Goal: Task Accomplishment & Management: Manage account settings

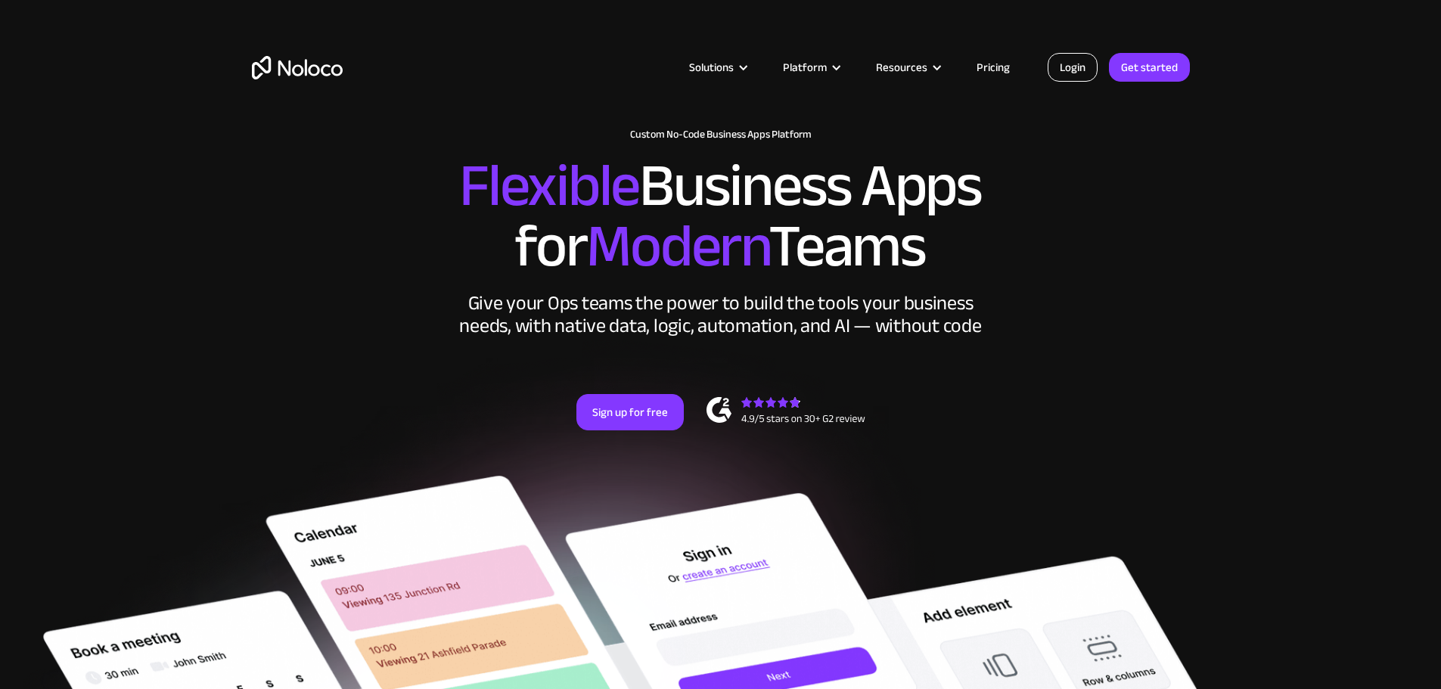
click at [1080, 75] on link "Login" at bounding box center [1072, 67] width 50 height 29
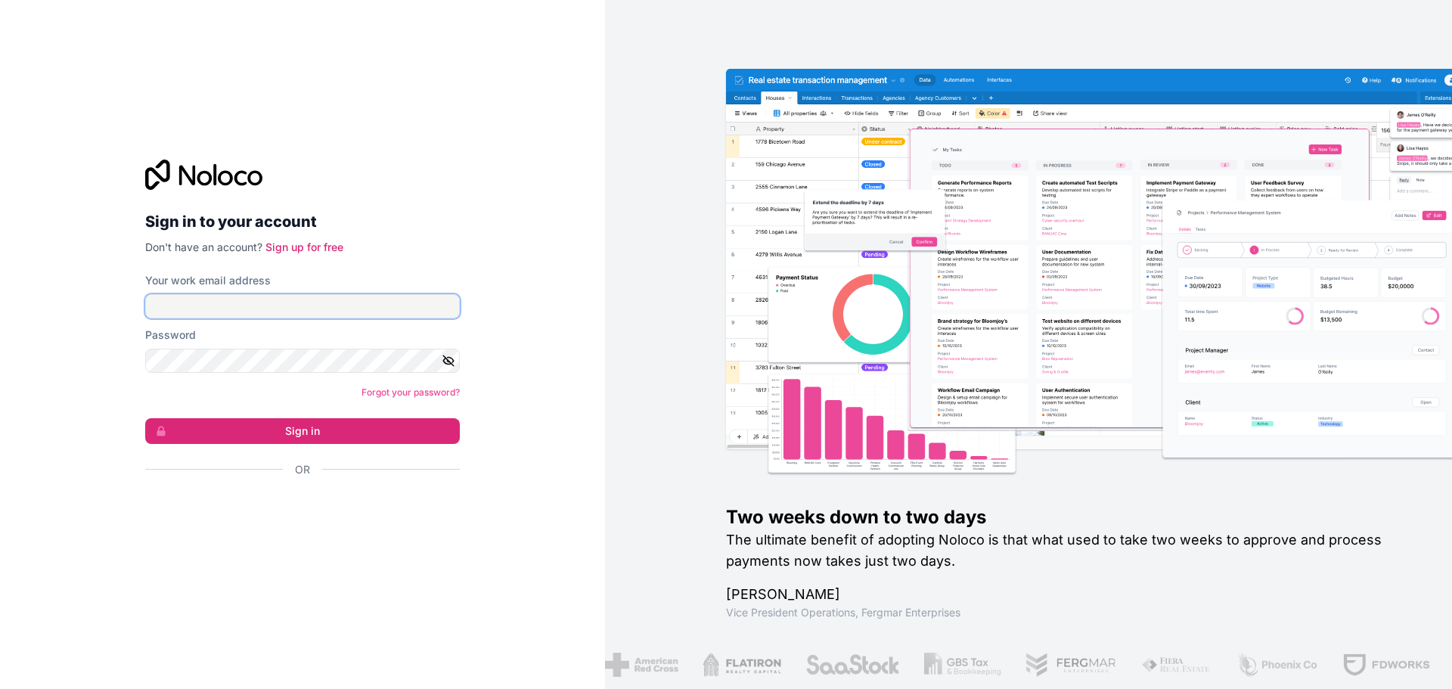
drag, startPoint x: 299, startPoint y: 307, endPoint x: 304, endPoint y: 301, distance: 8.0
click at [299, 307] on input "Your work email address" at bounding box center [302, 306] width 315 height 24
type input "i"
type input "admin@insuranceautomationsolutions.com"
click at [145, 418] on button "Sign in" at bounding box center [302, 431] width 315 height 26
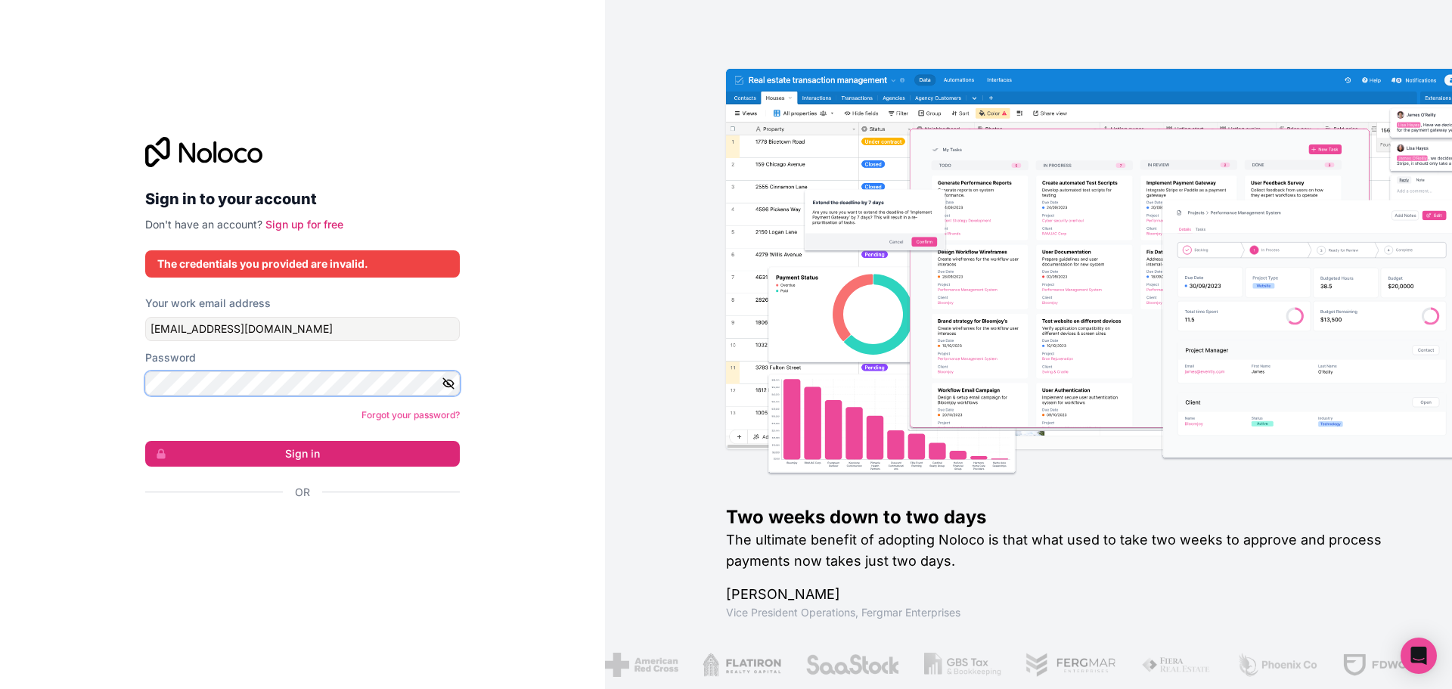
click at [145, 441] on button "Sign in" at bounding box center [302, 454] width 315 height 26
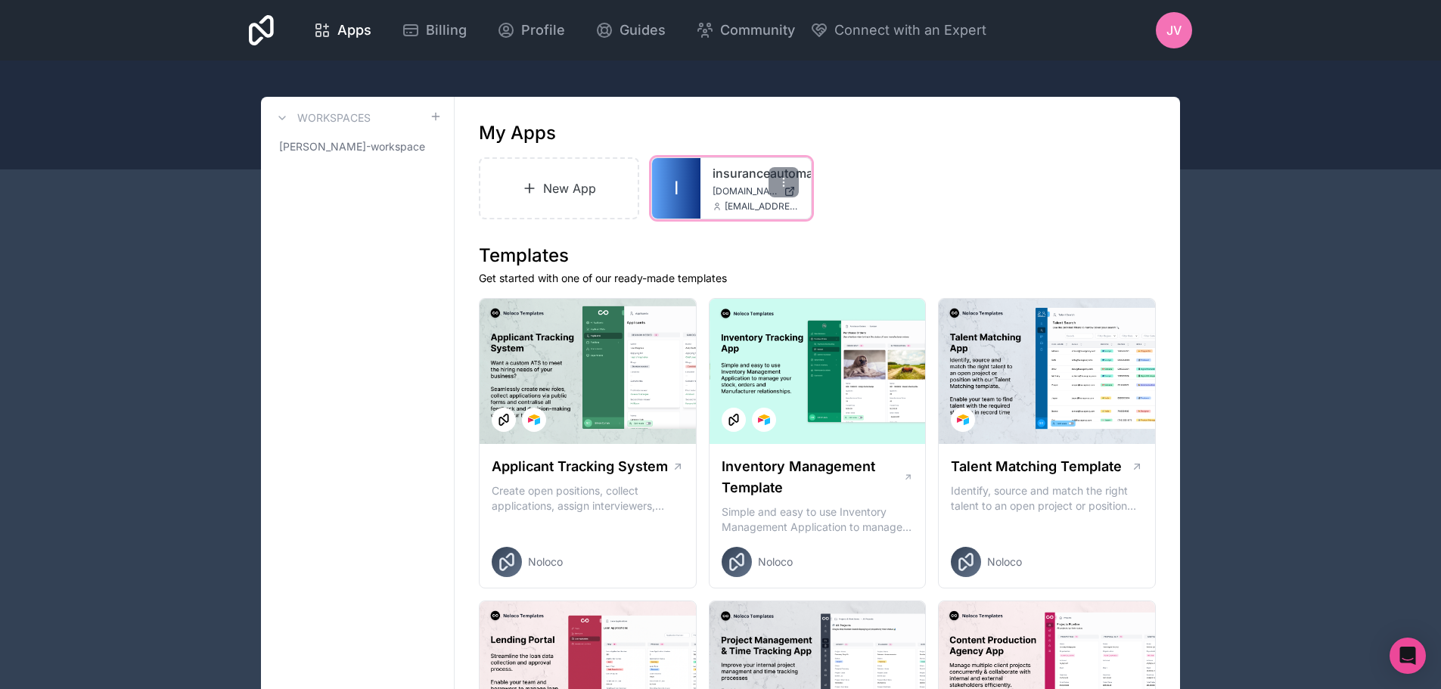
click at [729, 188] on span "insuranceautomationsolutions.noloco.co" at bounding box center [744, 191] width 65 height 12
